Goal: Task Accomplishment & Management: Use online tool/utility

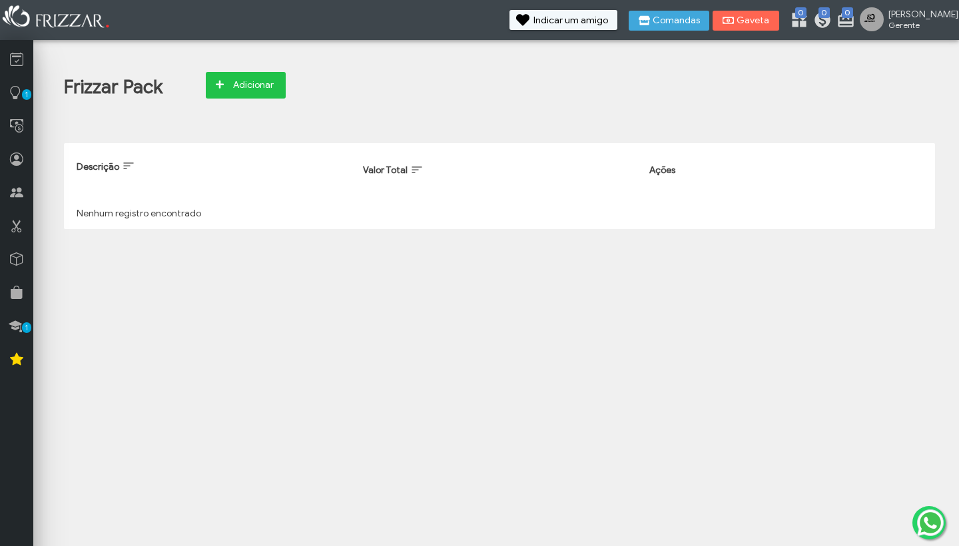
click at [250, 91] on span "Adicionar" at bounding box center [253, 85] width 47 height 20
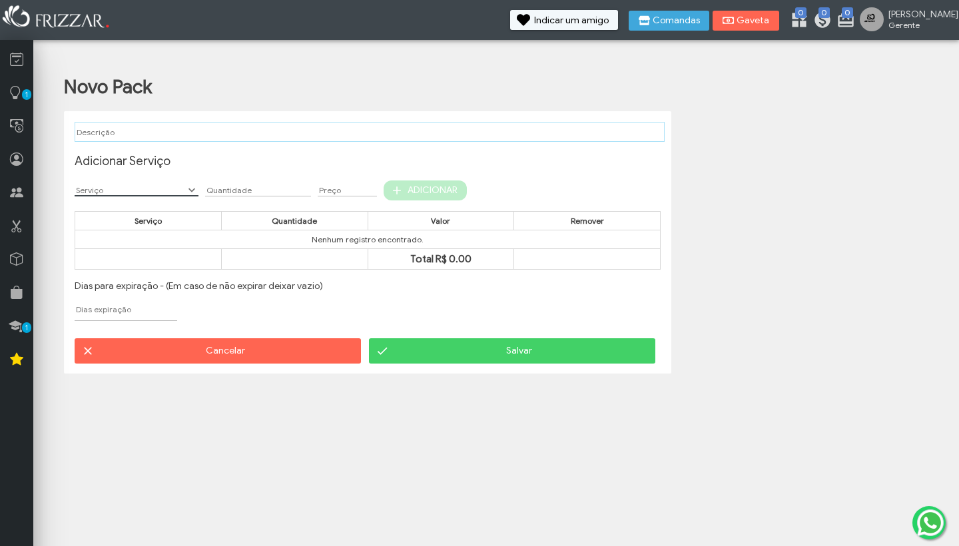
click at [151, 192] on input "text" at bounding box center [137, 190] width 124 height 13
click at [190, 186] on span "Show Options" at bounding box center [191, 190] width 13 height 13
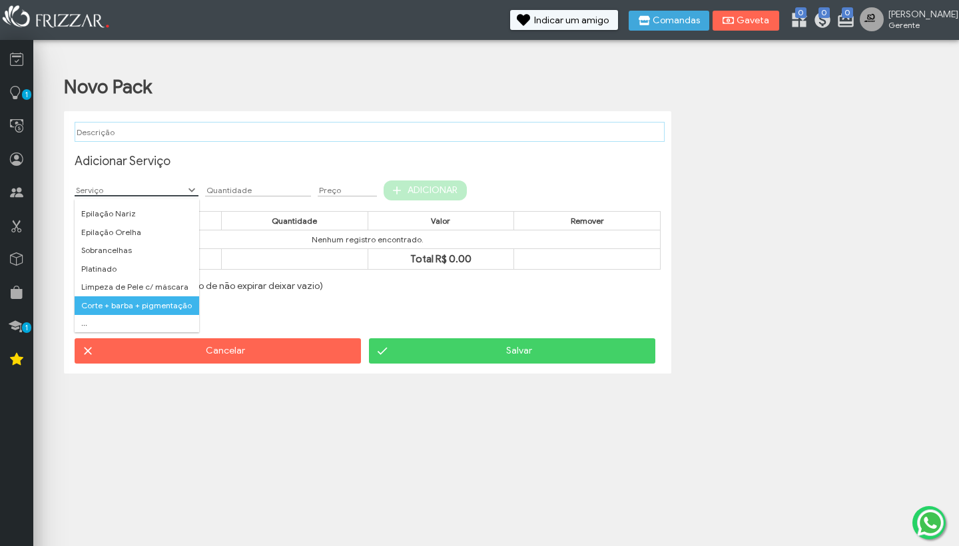
scroll to position [264, 0]
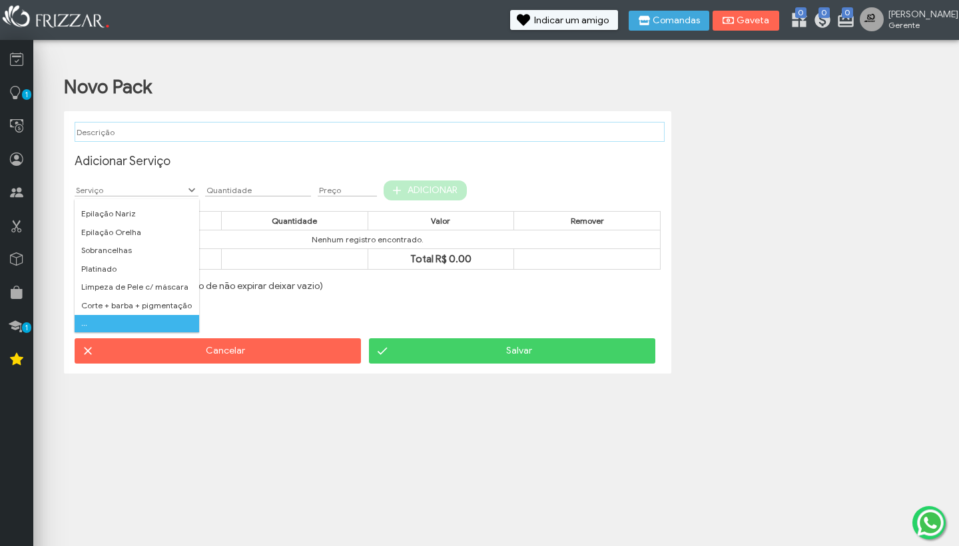
click at [85, 323] on li "..." at bounding box center [137, 323] width 125 height 17
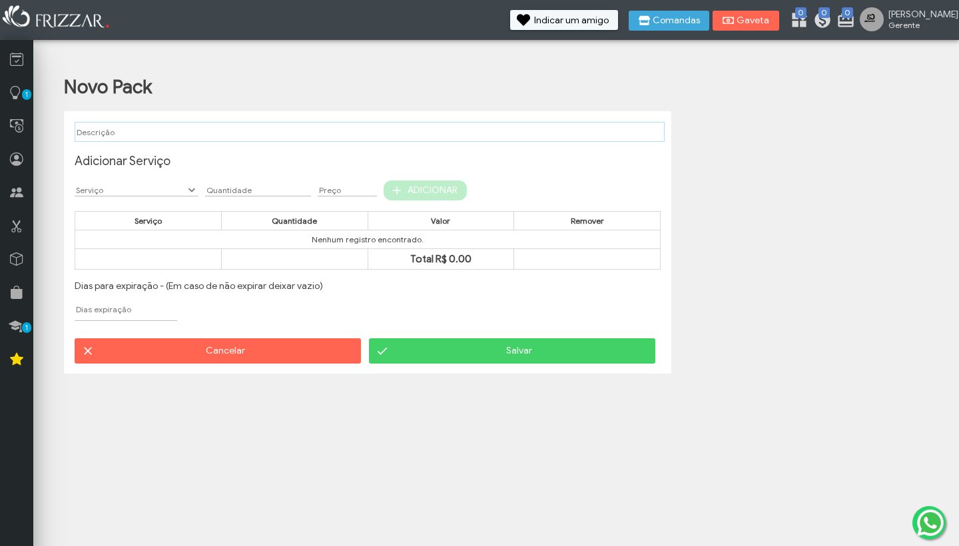
click at [227, 57] on div "Novo Pack Adicionar Serviço 21 results are available, use up and down arrow key…" at bounding box center [499, 216] width 911 height 338
click at [260, 190] on input "text" at bounding box center [258, 190] width 106 height 13
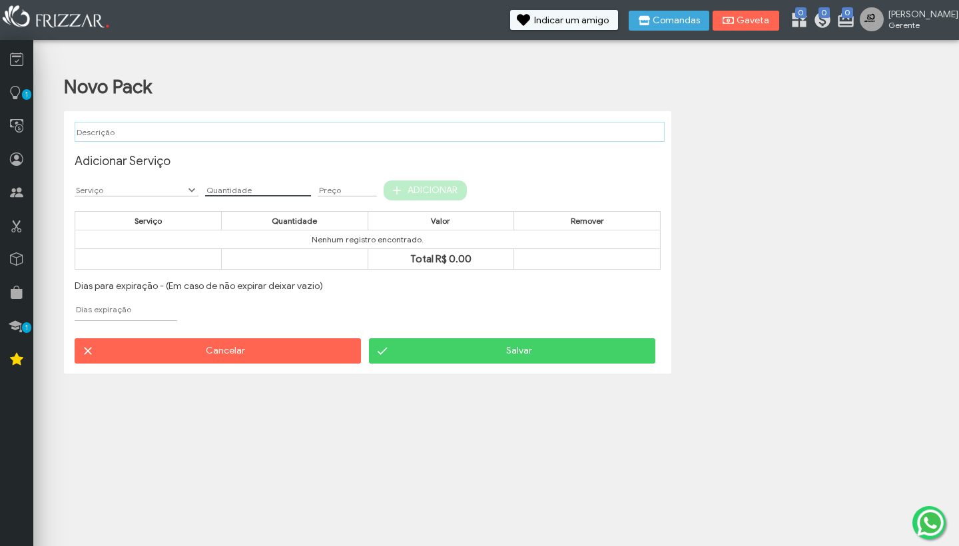
click at [194, 361] on span "Cancelar" at bounding box center [225, 351] width 253 height 20
